Goal: Information Seeking & Learning: Check status

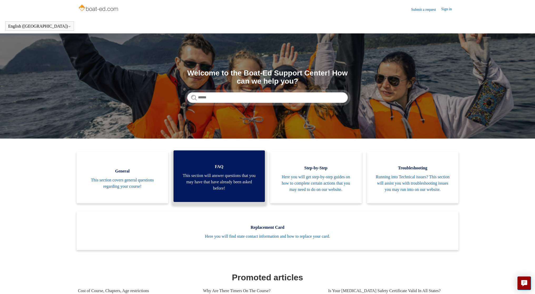
click at [203, 192] on span "This section will answer questions that you may have that have already been ask…" at bounding box center [219, 182] width 76 height 19
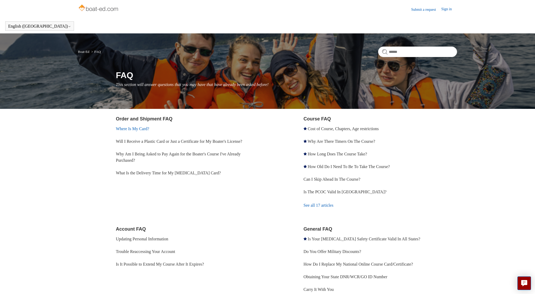
click at [128, 130] on link "Where Is My Card?" at bounding box center [132, 129] width 33 height 4
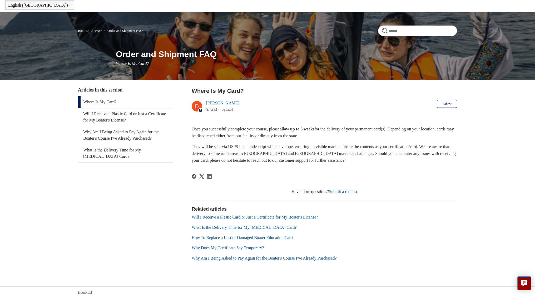
scroll to position [25, 0]
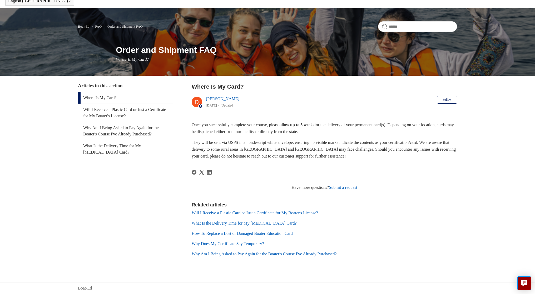
click at [217, 215] on link "Will I Receive a Plastic Card or Just a Certificate for My Boater's License?" at bounding box center [255, 213] width 126 height 4
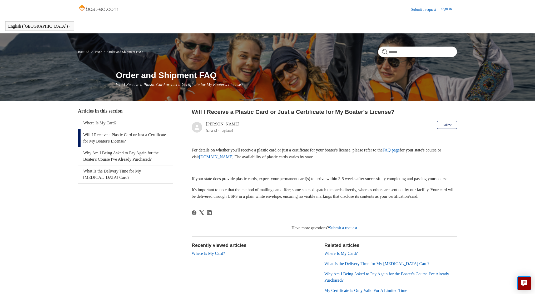
click at [400, 150] on link "FAQ page" at bounding box center [390, 150] width 17 height 4
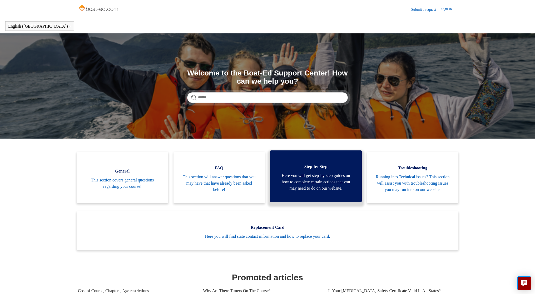
click at [299, 184] on span "Here you will get step-by-step guides on how to complete certain actions that y…" at bounding box center [316, 182] width 76 height 19
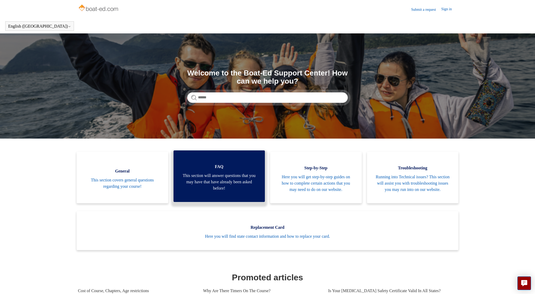
click at [202, 182] on span "This section will answer questions that you may have that have already been ask…" at bounding box center [219, 182] width 76 height 19
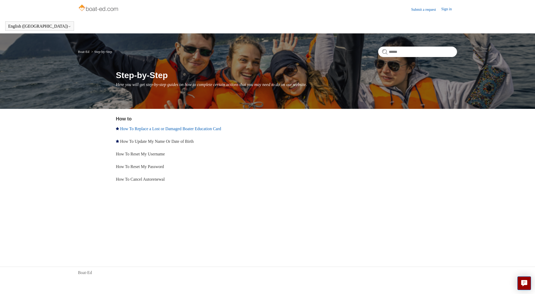
click at [141, 128] on link "How To Replace a Lost or Damaged Boater Education Card" at bounding box center [170, 129] width 101 height 4
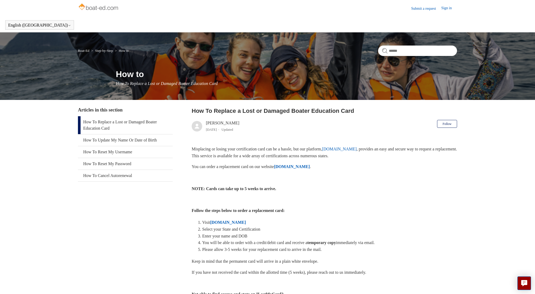
scroll to position [1, 0]
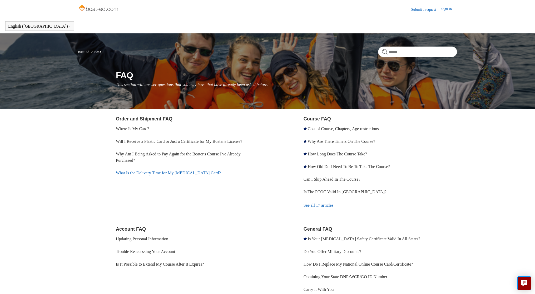
click at [149, 172] on link "What Is the Delivery Time for My [MEDICAL_DATA] Card?" at bounding box center [168, 173] width 105 height 4
